Goal: Task Accomplishment & Management: Complete application form

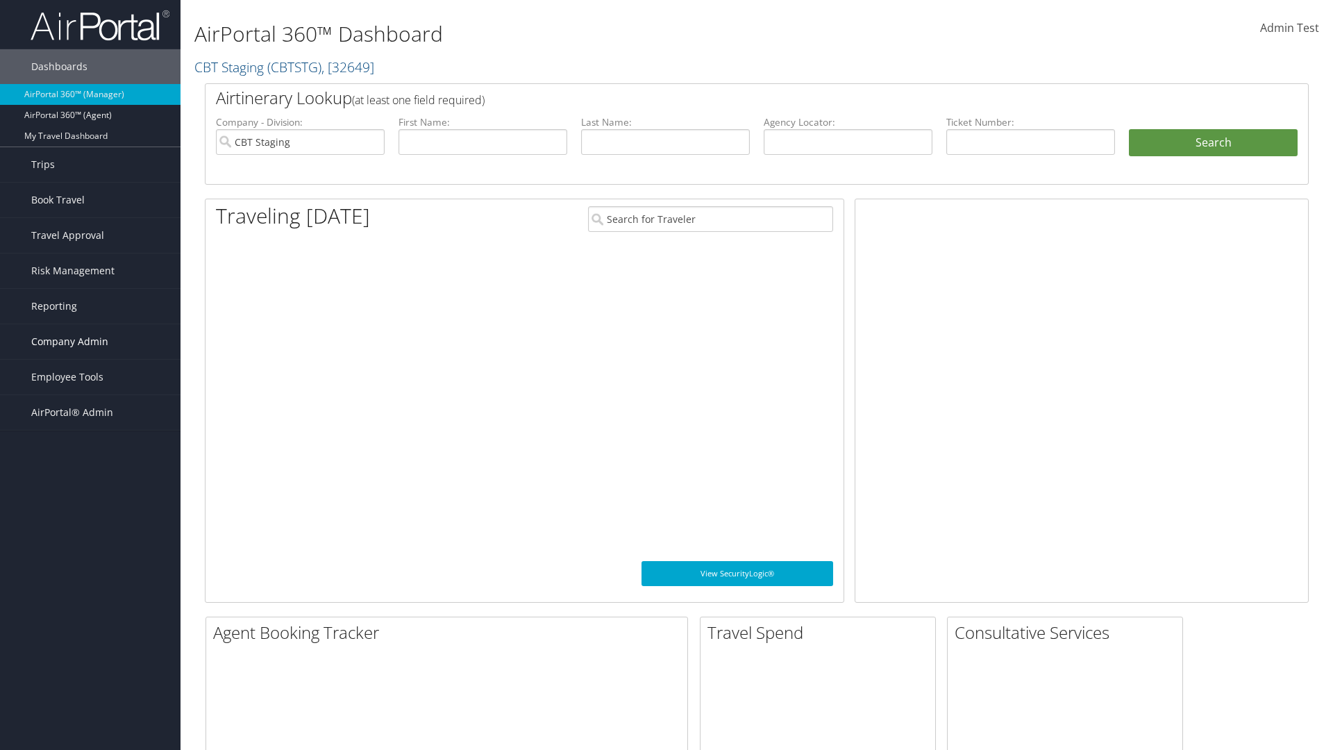
click at [90, 341] on span "Company Admin" at bounding box center [69, 341] width 77 height 35
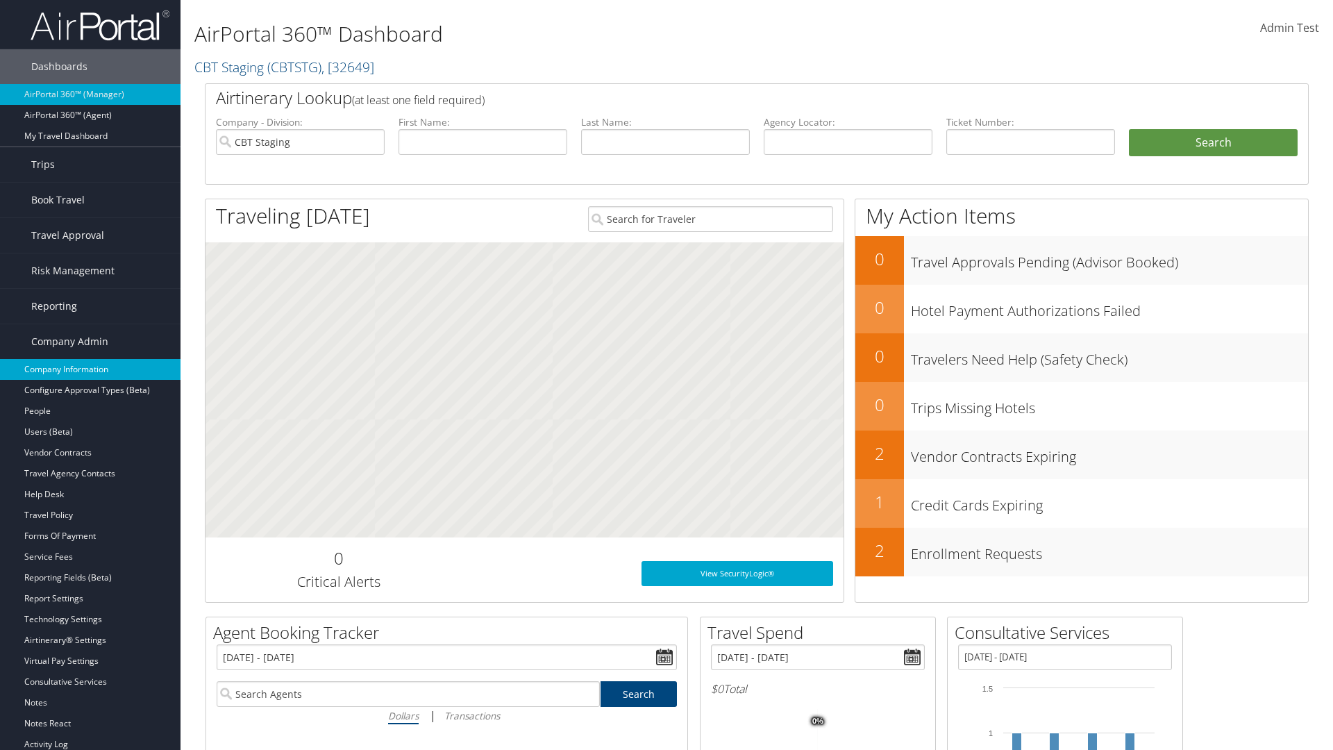
click at [90, 369] on link "Company Information" at bounding box center [90, 369] width 180 height 21
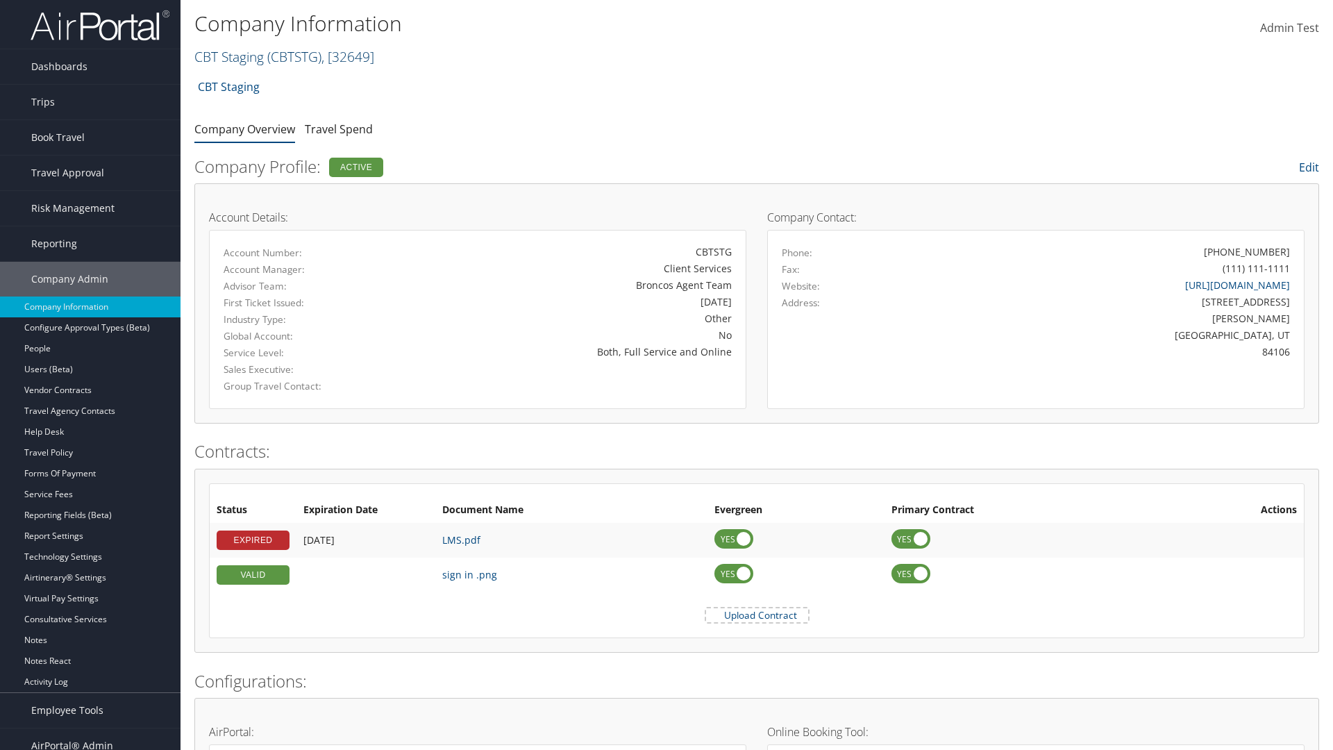
click at [229, 56] on link "CBT Staging ( CBTSTG ) , [ 32649 ]" at bounding box center [284, 56] width 180 height 19
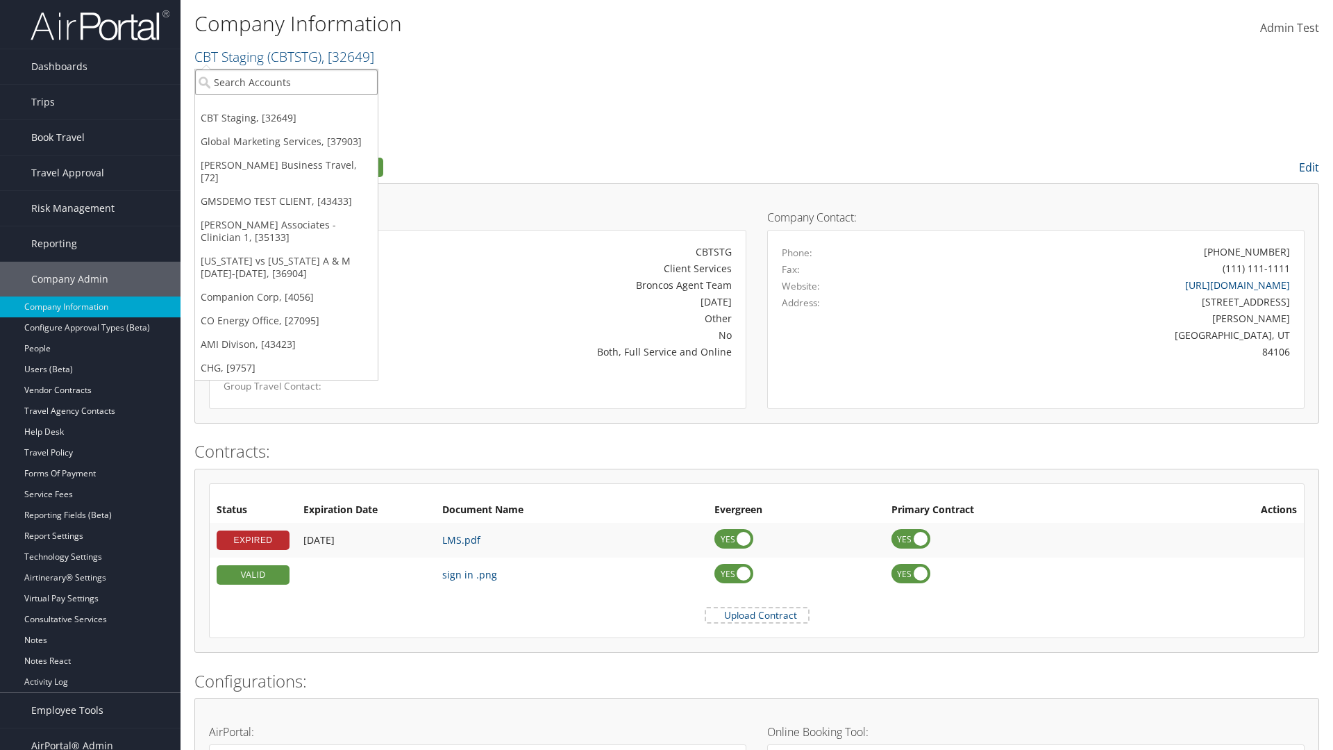
click at [286, 82] on input "search" at bounding box center [286, 82] width 183 height 26
type input "CBTSTG"
click at [286, 108] on div "CBT Staging (CBTSTG), [32649]" at bounding box center [286, 107] width 198 height 12
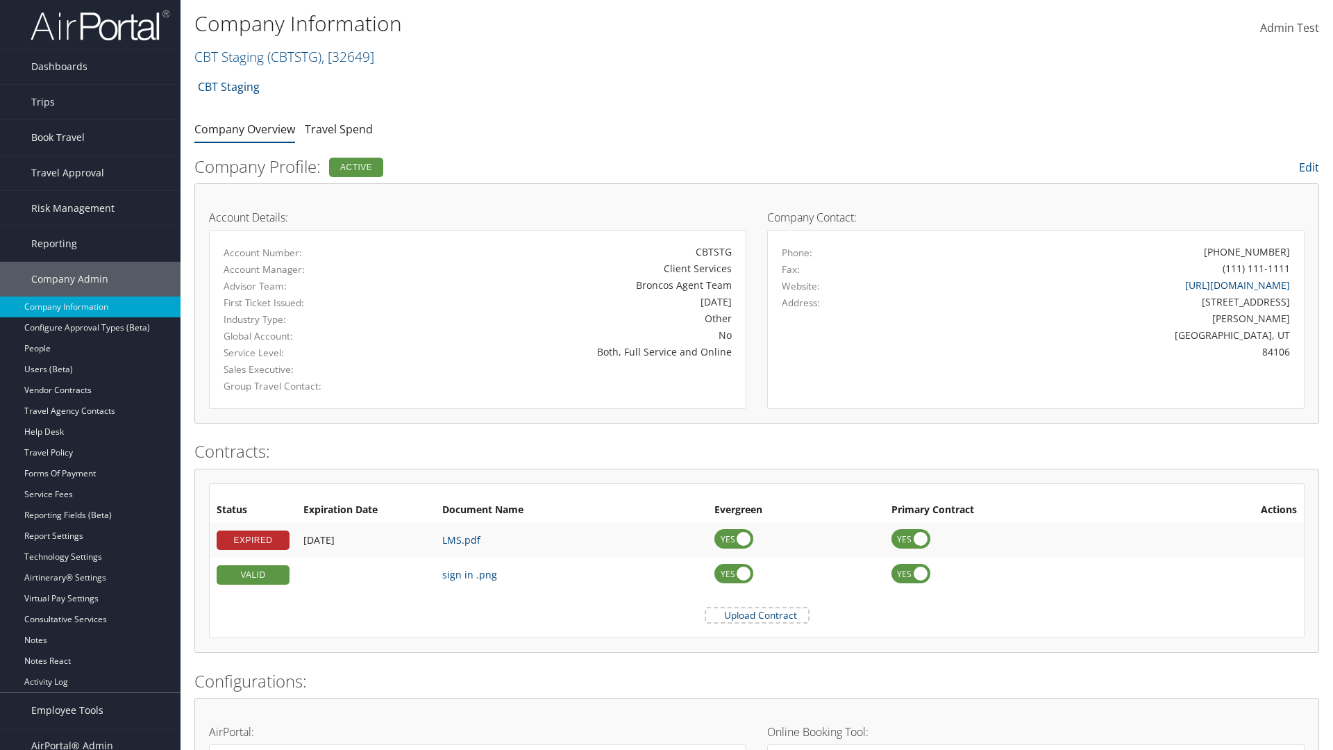
scroll to position [644, 0]
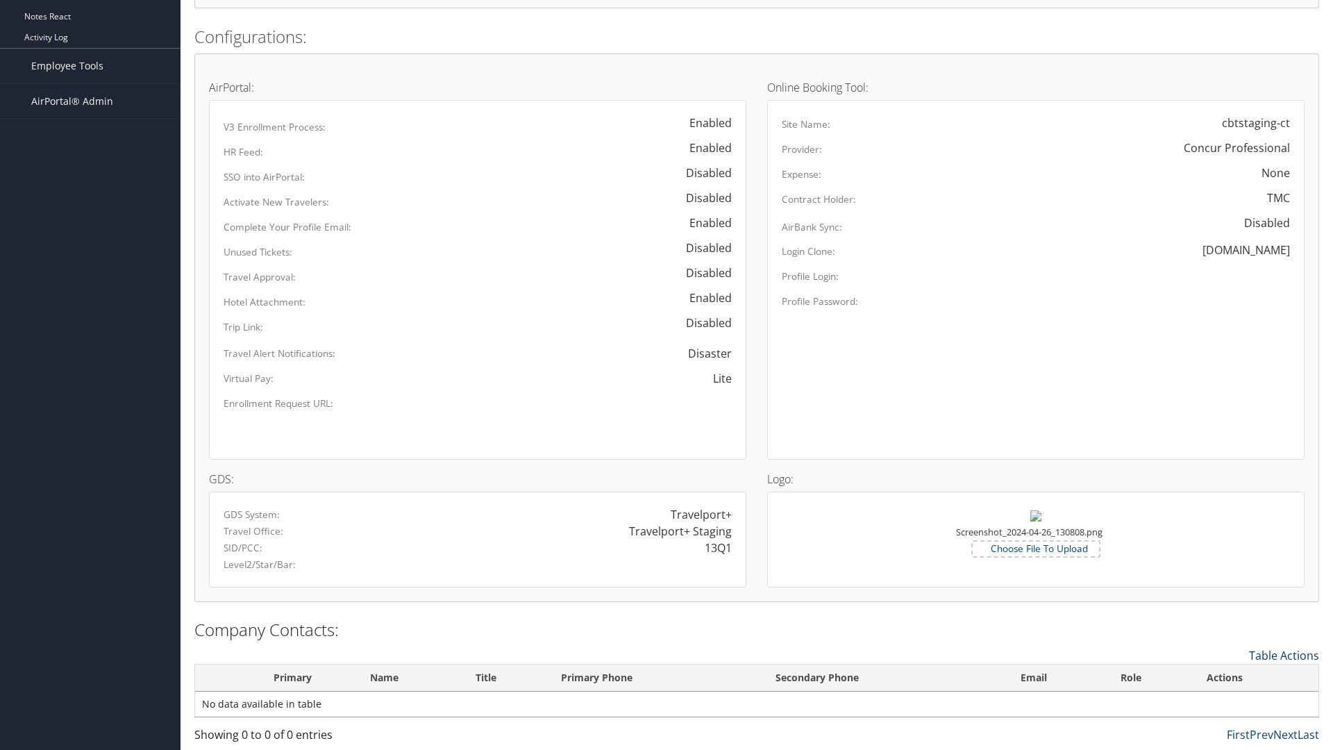
click at [1283, 654] on link "Table Actions" at bounding box center [1284, 655] width 70 height 15
click at [1226, 676] on link "New Contact" at bounding box center [1226, 677] width 183 height 24
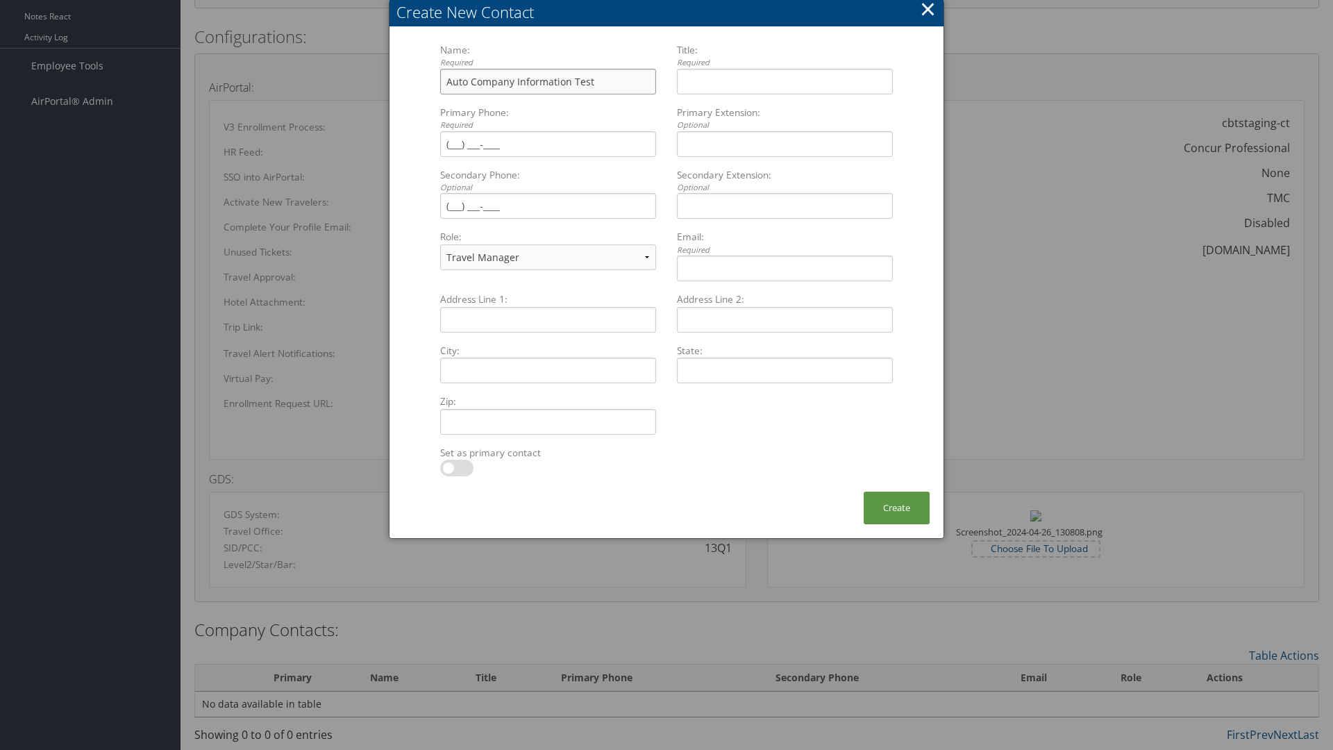
type input "Auto Company Information Test"
type input "Company Information Title"
type input "(801) 534-4900"
select select "EX"
type input "(801) 534-4900"
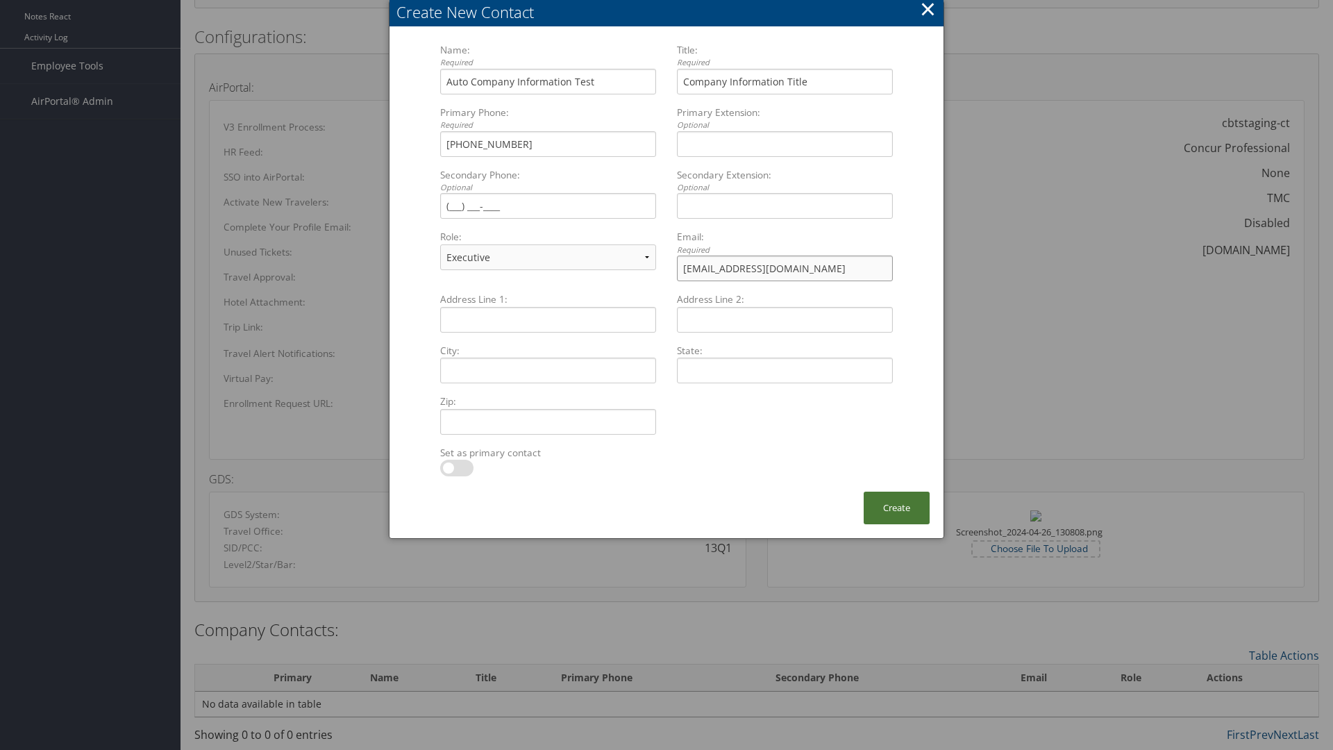
type input "test@cbtravel.com"
click at [896, 507] on button "Create" at bounding box center [896, 507] width 66 height 33
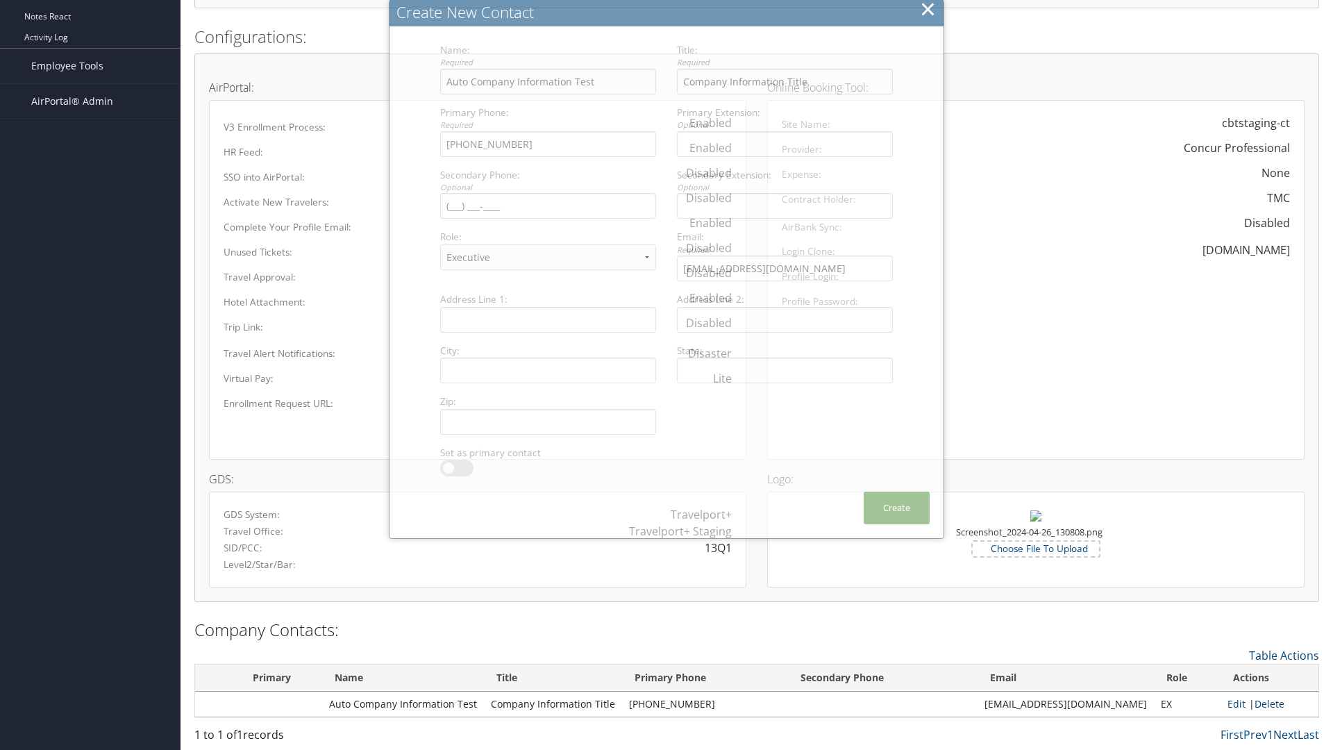
click at [1264, 703] on link "Delete" at bounding box center [1269, 703] width 30 height 13
